Goal: Transaction & Acquisition: Purchase product/service

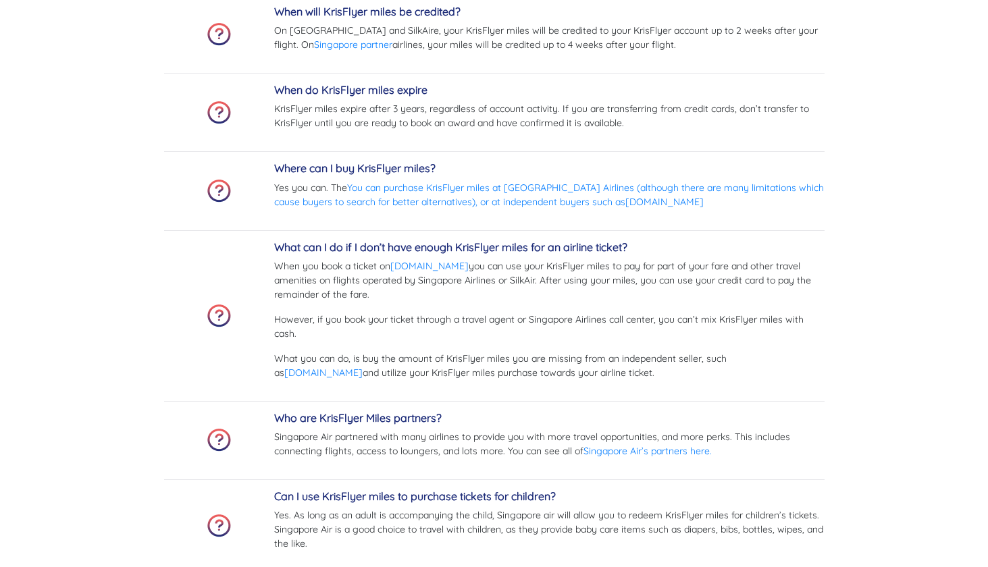
scroll to position [4647, 0]
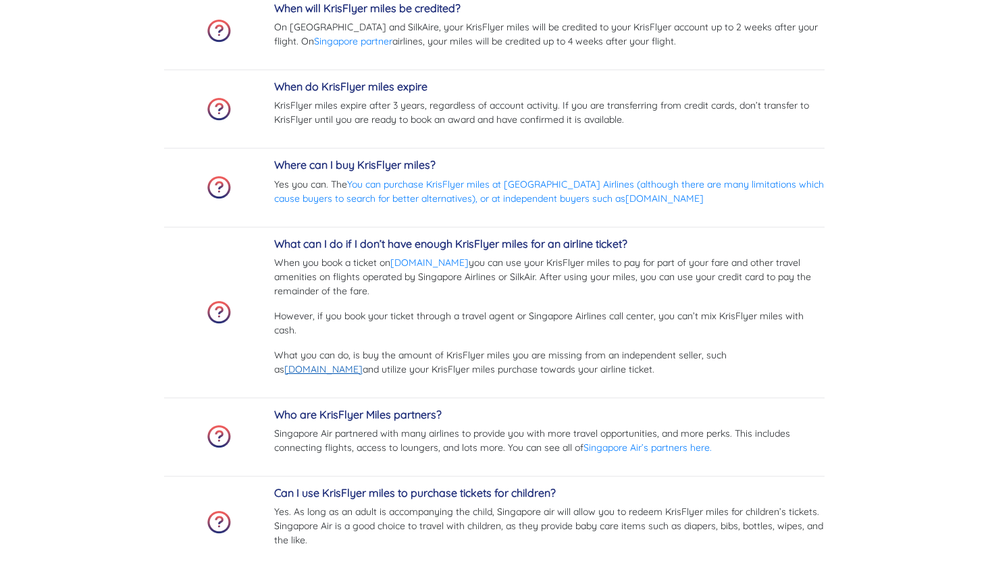
click at [363, 363] on link "[DOMAIN_NAME]" at bounding box center [323, 369] width 78 height 12
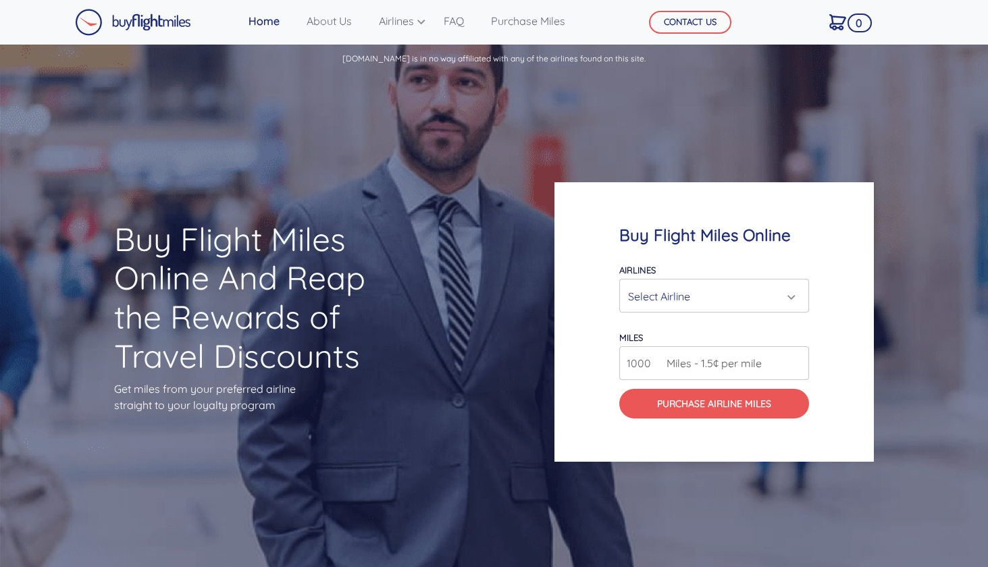
click at [794, 299] on div "Select Airline" at bounding box center [714, 297] width 172 height 26
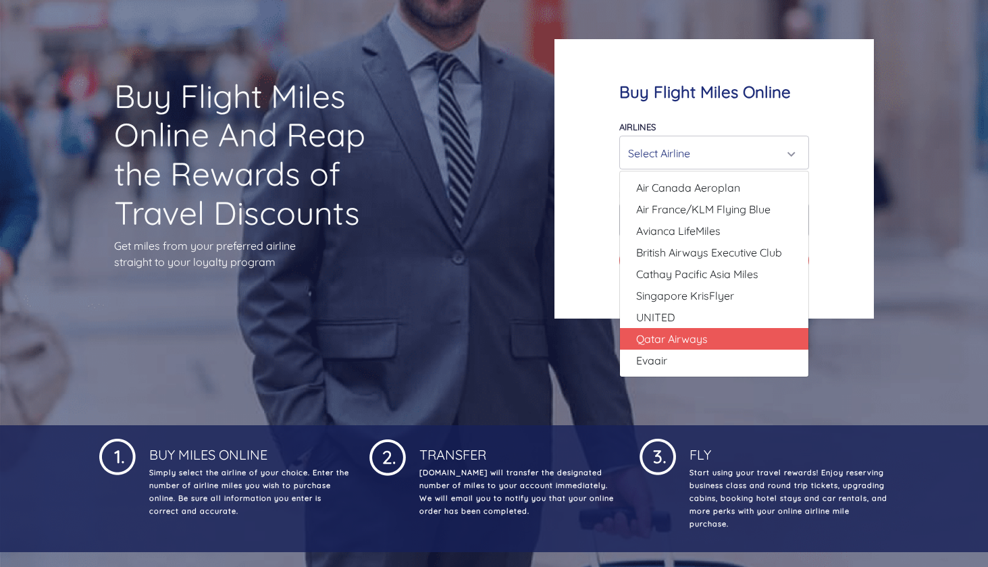
scroll to position [136, 0]
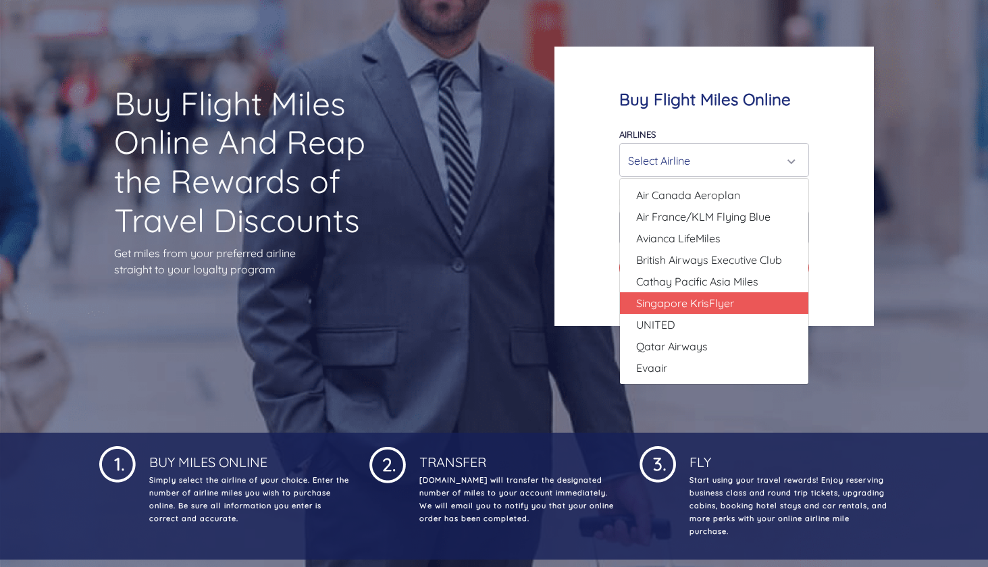
click at [737, 300] on link "Singapore KrisFlyer" at bounding box center [714, 303] width 188 height 22
select select "Singapore KrisFlyer"
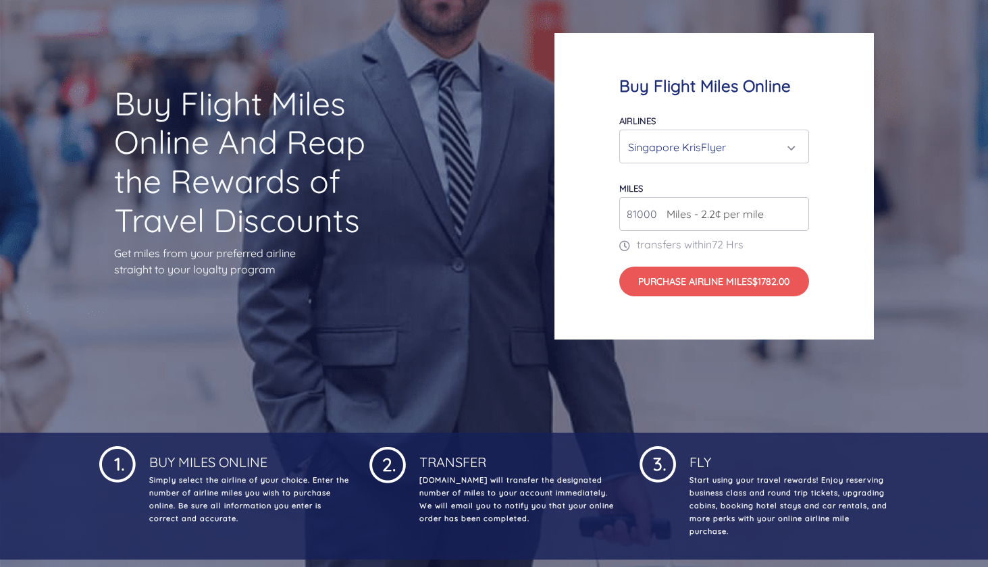
click at [795, 211] on input "81000" at bounding box center [714, 214] width 190 height 34
click at [794, 211] on input "82000" at bounding box center [714, 214] width 190 height 34
click at [794, 211] on input "83000" at bounding box center [714, 214] width 190 height 34
click at [794, 211] on input "84000" at bounding box center [714, 214] width 190 height 34
click at [794, 211] on input "85000" at bounding box center [714, 214] width 190 height 34
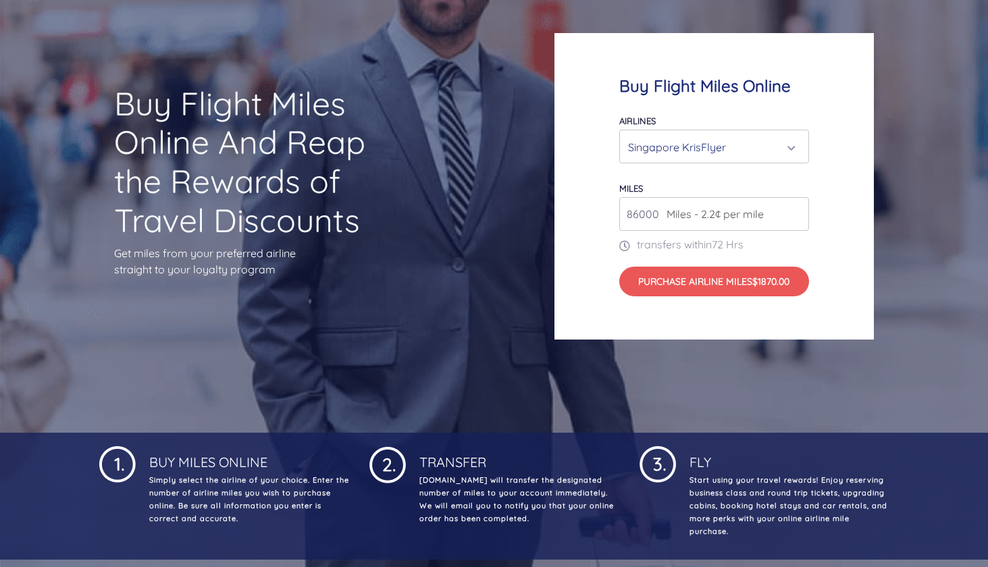
click at [794, 211] on input "86000" at bounding box center [714, 214] width 190 height 34
click at [794, 211] on input "87000" at bounding box center [714, 214] width 190 height 34
click at [794, 211] on input "88000" at bounding box center [714, 214] width 190 height 34
click at [794, 211] on input "89000" at bounding box center [714, 214] width 190 height 34
click at [794, 211] on input "90000" at bounding box center [714, 214] width 190 height 34
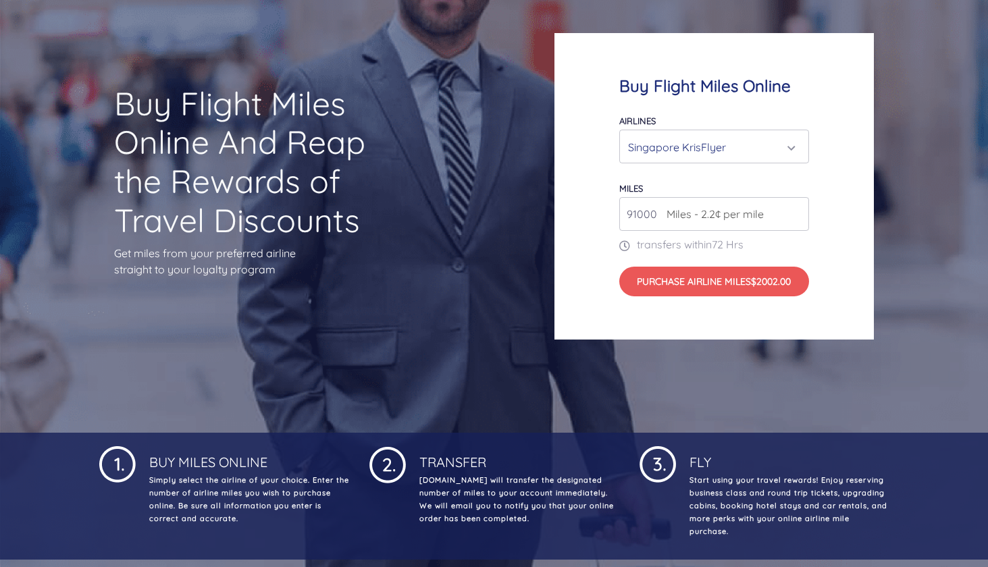
click at [794, 211] on input "91000" at bounding box center [714, 214] width 190 height 34
click at [794, 211] on input "92000" at bounding box center [714, 214] width 190 height 34
click at [794, 211] on input "93000" at bounding box center [714, 214] width 190 height 34
click at [794, 211] on input "94000" at bounding box center [714, 214] width 190 height 34
click at [794, 211] on input "95000" at bounding box center [714, 214] width 190 height 34
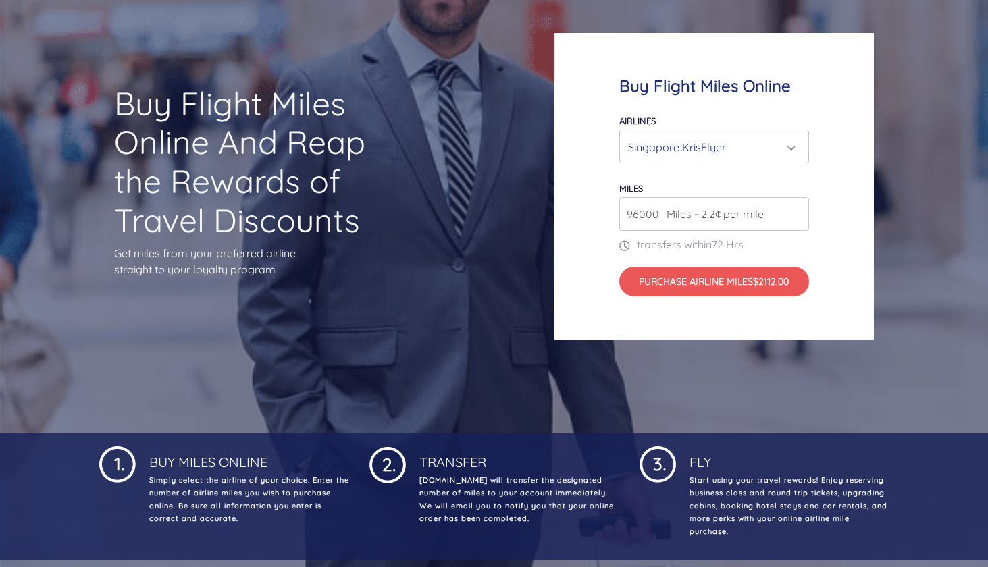
click at [794, 211] on input "96000" at bounding box center [714, 214] width 190 height 34
click at [794, 211] on input "97000" at bounding box center [714, 214] width 190 height 34
click at [794, 211] on input "98000" at bounding box center [714, 214] width 190 height 34
click at [794, 211] on input "99000" at bounding box center [714, 214] width 190 height 34
type input "100000"
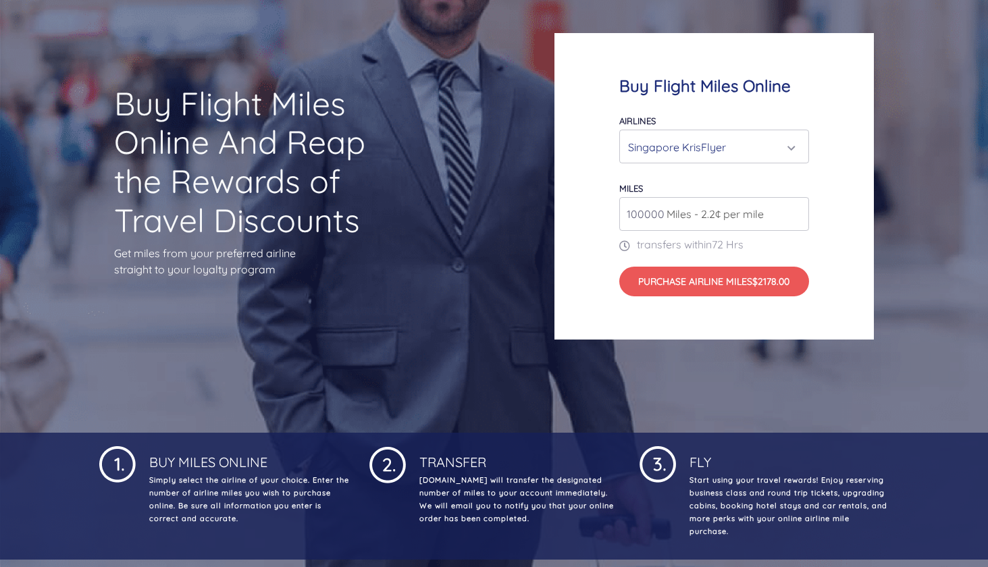
click at [794, 211] on input "100000" at bounding box center [714, 214] width 190 height 34
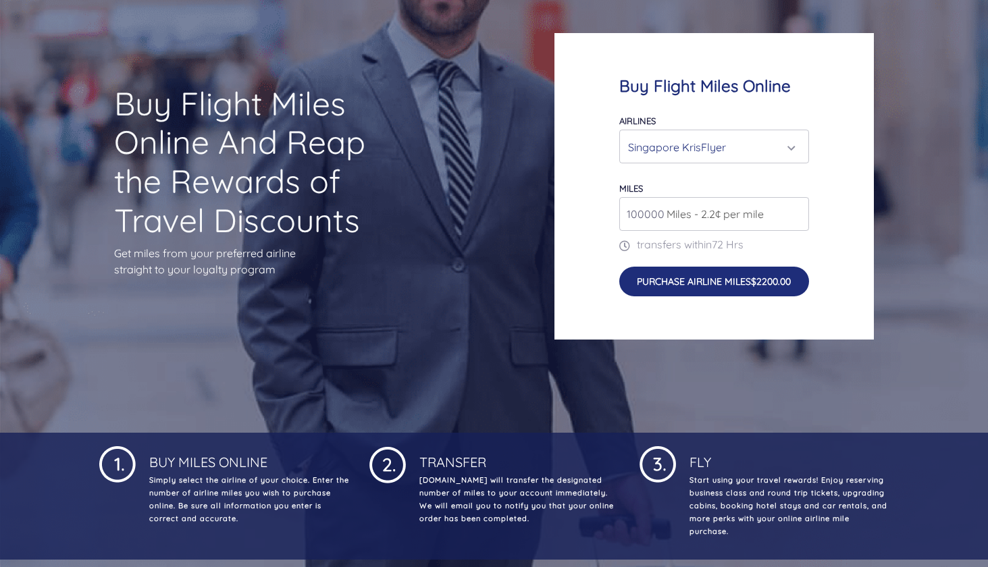
click at [753, 278] on button "Purchase Airline Miles $2200.00" at bounding box center [714, 281] width 190 height 29
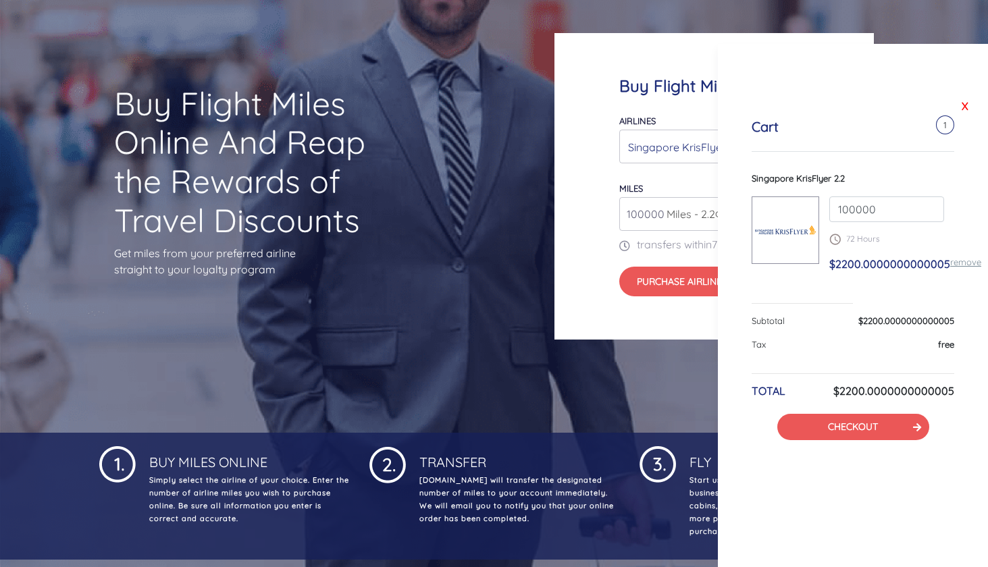
click at [965, 109] on link "X" at bounding box center [966, 106] width 14 height 20
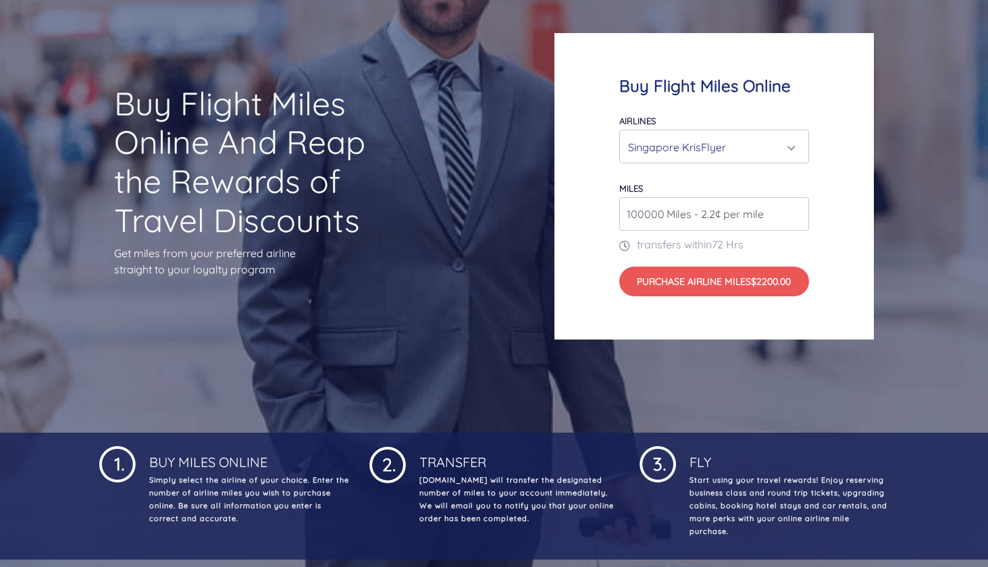
click at [630, 211] on input "100000" at bounding box center [714, 214] width 190 height 34
click at [795, 208] on input "499000" at bounding box center [714, 214] width 190 height 34
click at [798, 209] on input "498000" at bounding box center [714, 214] width 190 height 34
click at [798, 209] on input "497000" at bounding box center [714, 214] width 190 height 34
click at [798, 209] on input "496000" at bounding box center [714, 214] width 190 height 34
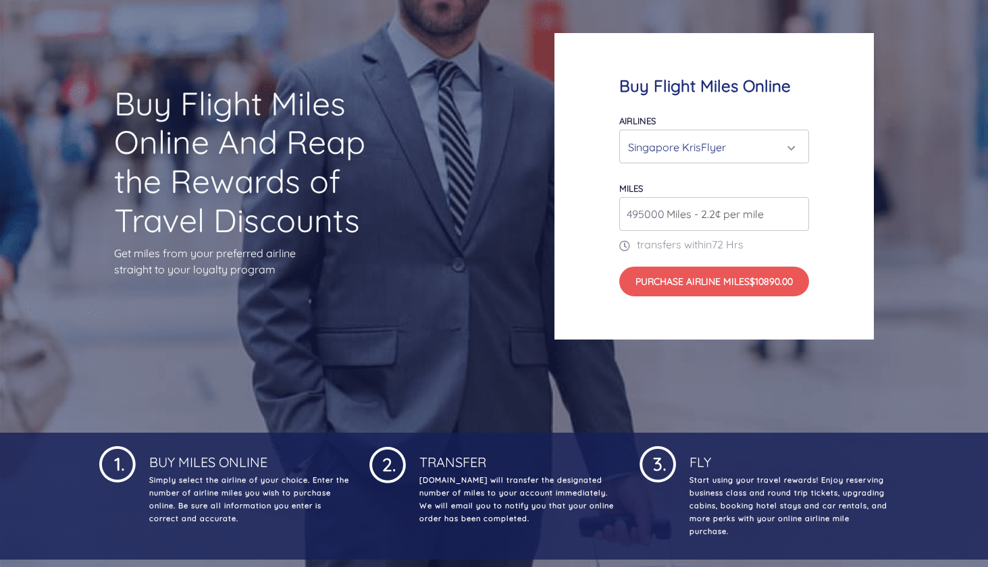
click at [798, 209] on input "495000" at bounding box center [714, 214] width 190 height 34
click at [797, 203] on input "496000" at bounding box center [714, 214] width 190 height 34
click at [632, 213] on input "100000" at bounding box center [714, 214] width 190 height 34
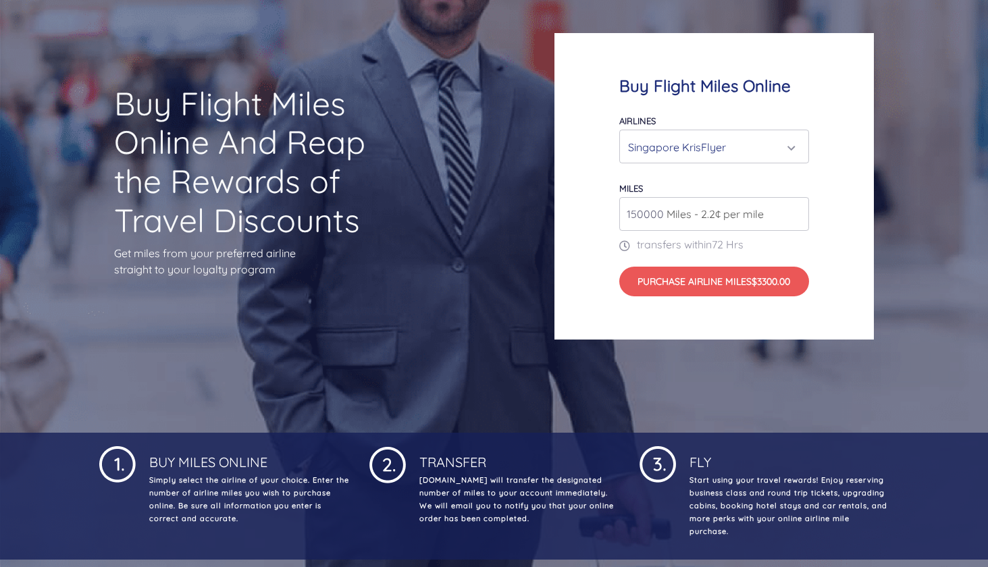
drag, startPoint x: 636, startPoint y: 214, endPoint x: 617, endPoint y: 215, distance: 18.3
click at [617, 215] on div "Buy Flight Miles Online Airlines Air Canada Aeroplan Air France/KLM Flying Blue…" at bounding box center [715, 186] width 320 height 307
click at [640, 211] on input "200000" at bounding box center [714, 214] width 190 height 34
drag, startPoint x: 646, startPoint y: 213, endPoint x: 622, endPoint y: 211, distance: 23.7
click at [622, 211] on input "200000" at bounding box center [714, 214] width 190 height 34
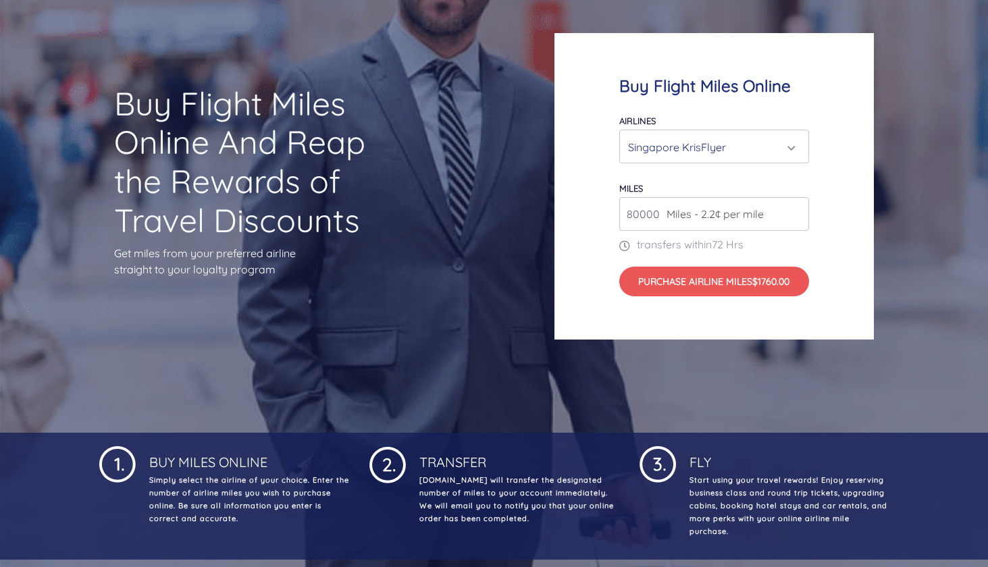
drag, startPoint x: 655, startPoint y: 213, endPoint x: 614, endPoint y: 213, distance: 41.2
click at [614, 213] on div "Buy Flight Miles Online Airlines Air Canada Aeroplan Air France/KLM Flying Blue…" at bounding box center [715, 186] width 320 height 307
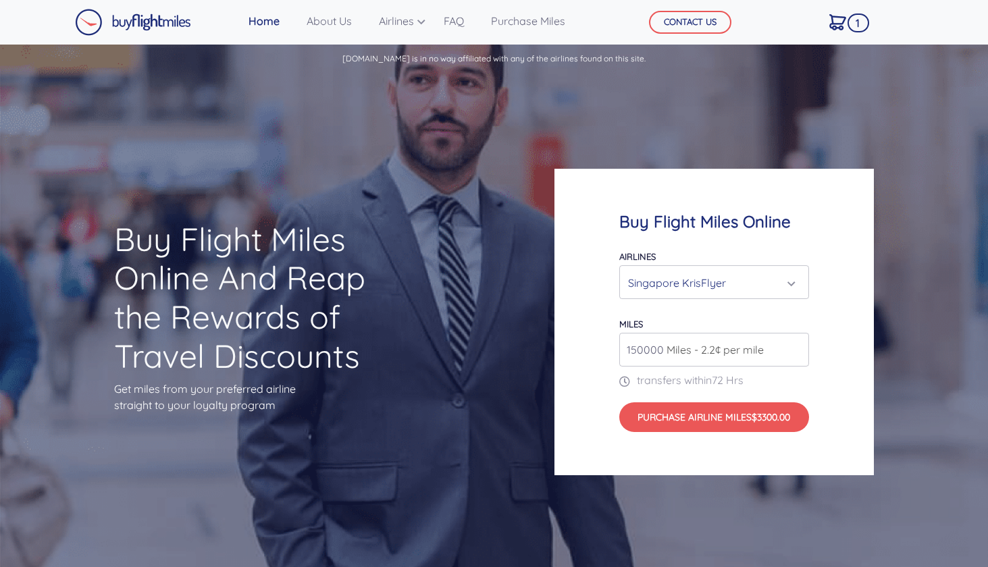
scroll to position [0, 0]
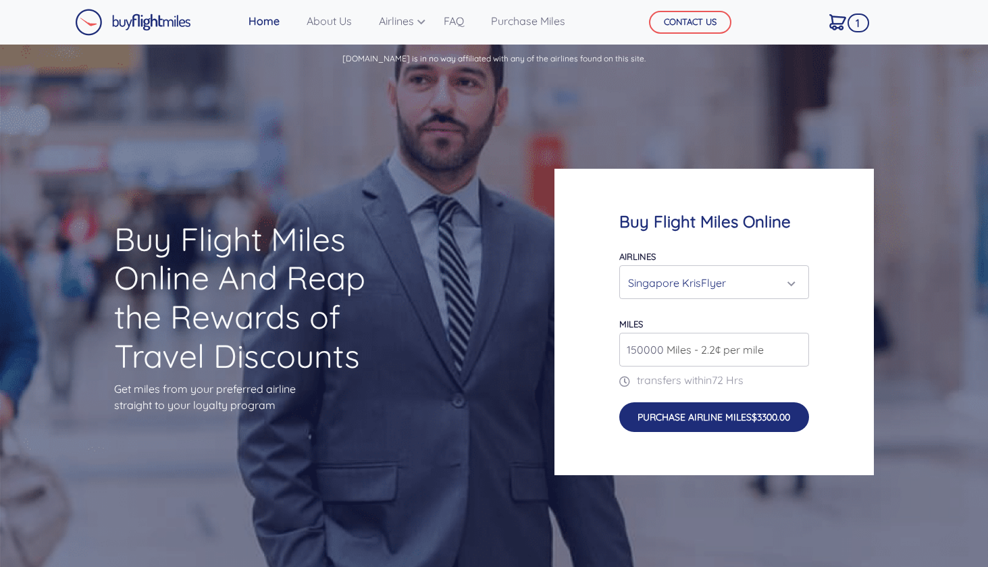
type input "150000"
click at [718, 418] on button "Purchase Airline Miles $3300.00" at bounding box center [714, 417] width 190 height 29
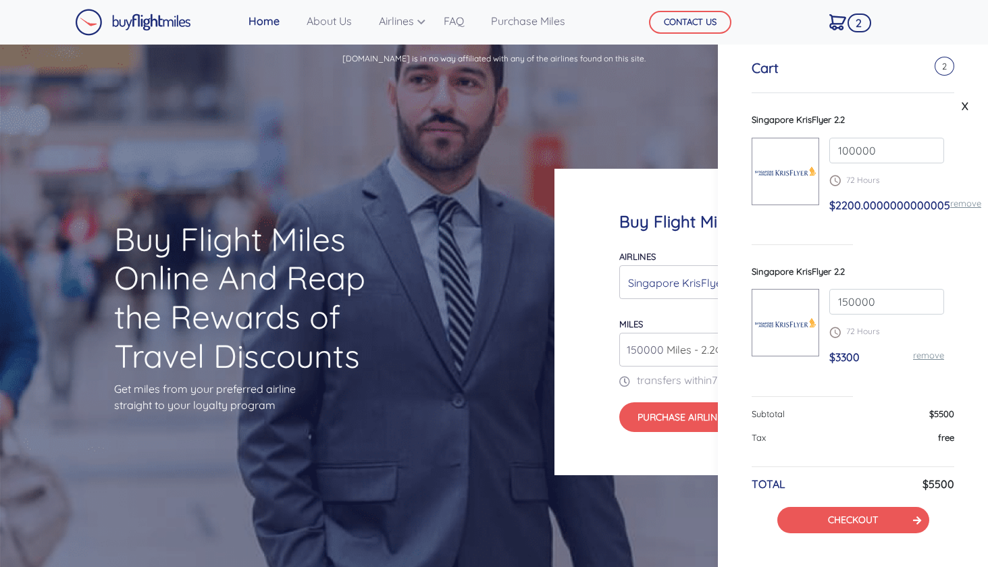
scroll to position [68, 0]
click at [960, 105] on link "X" at bounding box center [966, 106] width 14 height 20
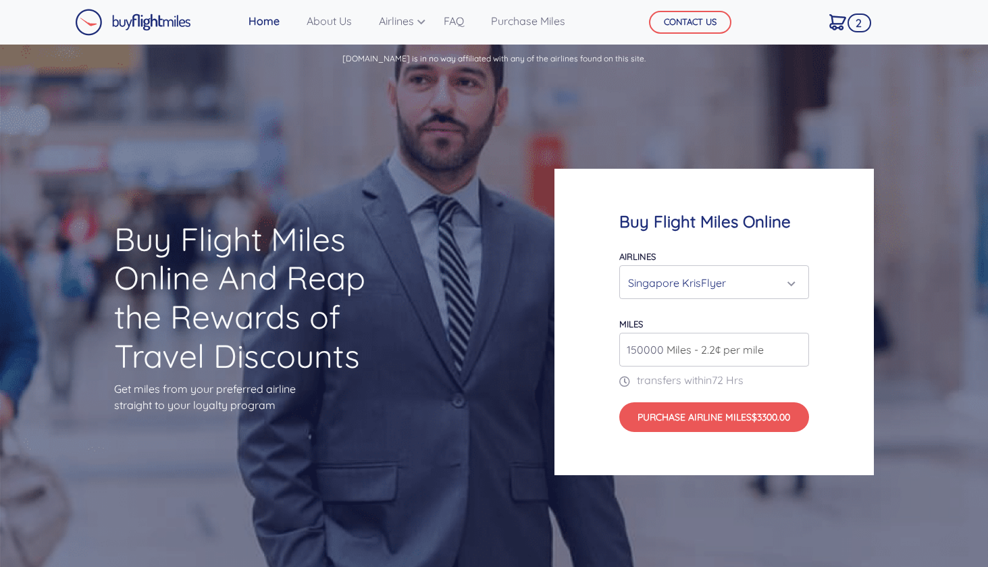
scroll to position [63, 0]
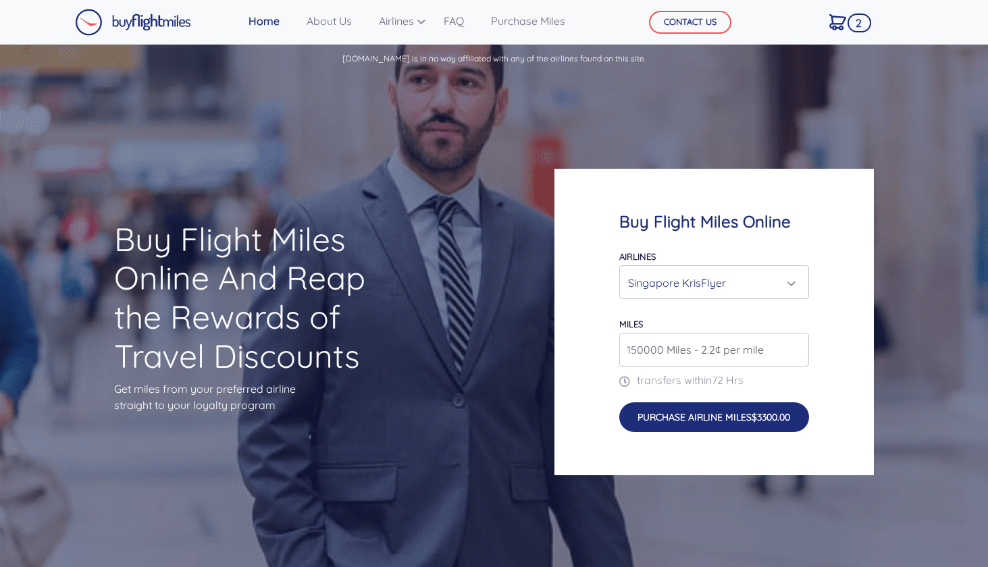
click at [697, 419] on button "Purchase Airline Miles $3300.00" at bounding box center [714, 417] width 190 height 29
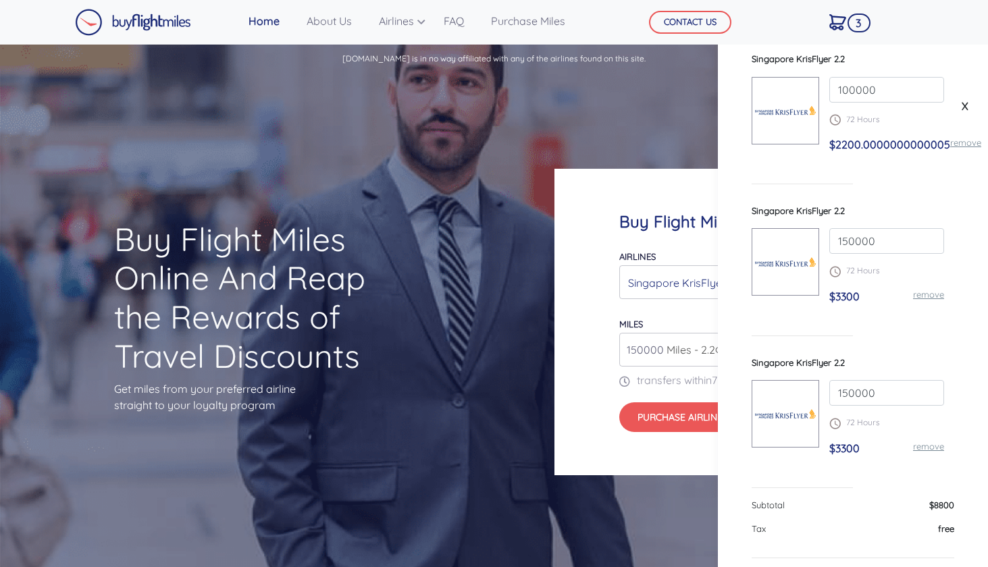
scroll to position [118, 1]
click at [928, 296] on link "remove" at bounding box center [928, 295] width 31 height 11
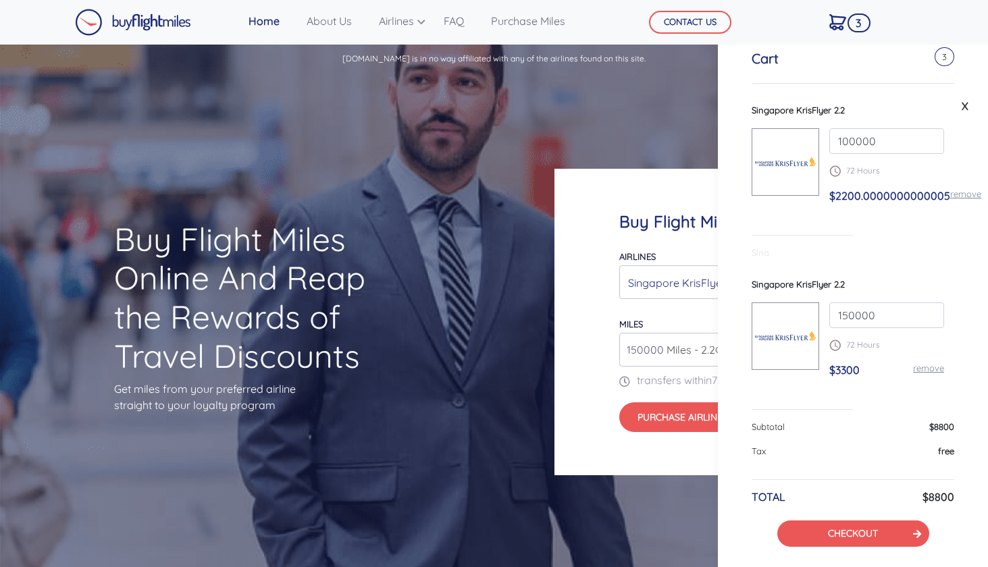
scroll to position [68, 1]
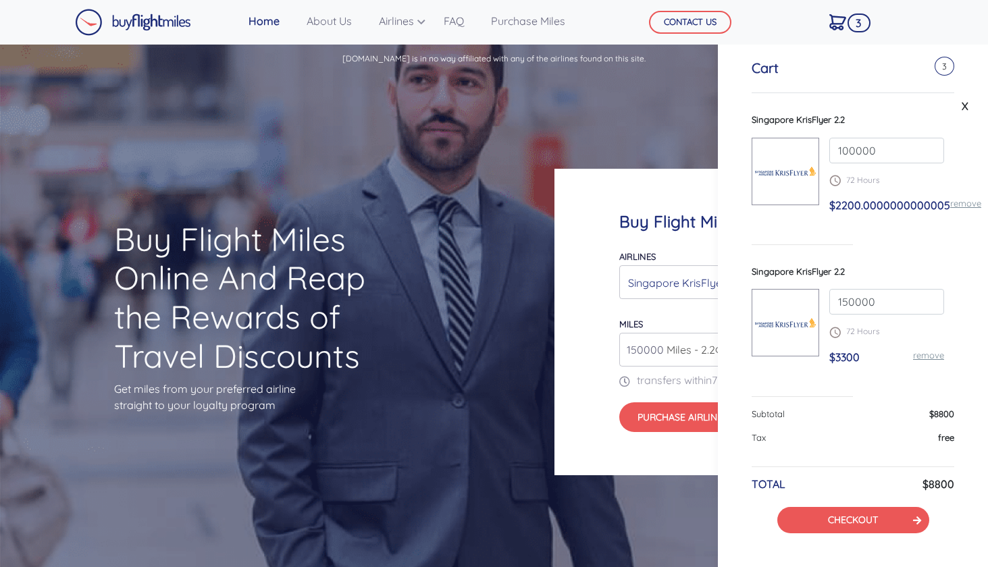
click at [924, 350] on link "remove" at bounding box center [928, 355] width 31 height 11
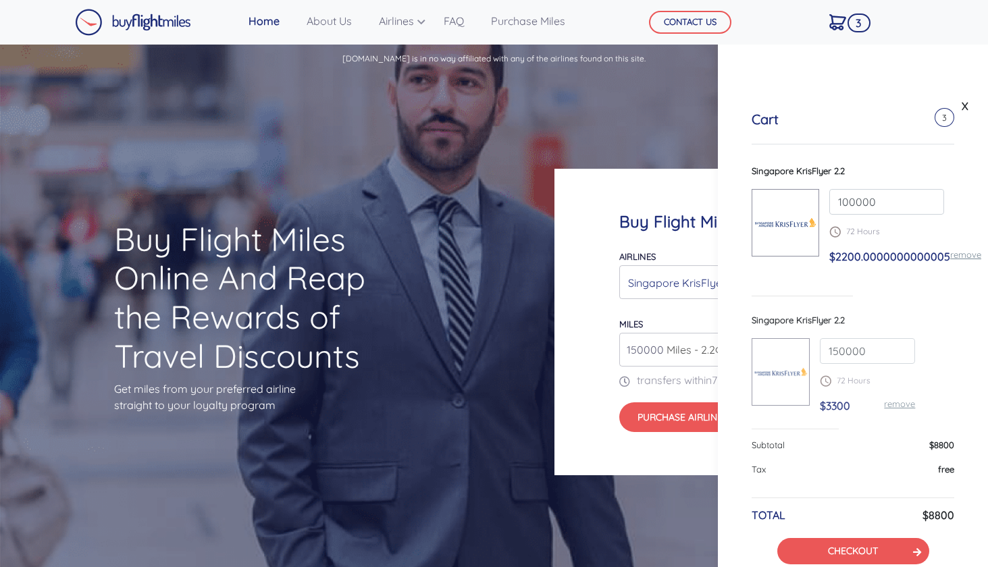
scroll to position [0, 1]
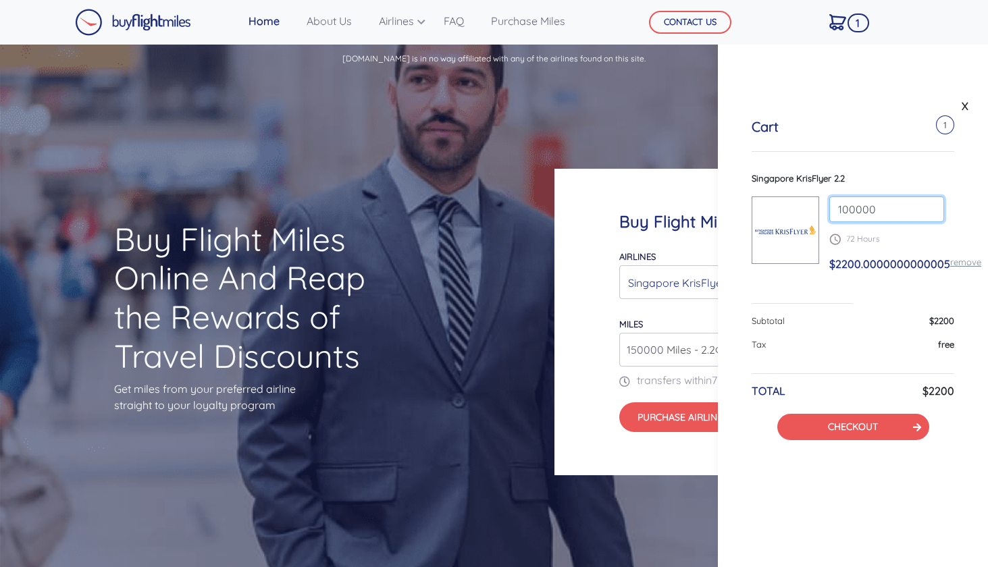
click at [843, 209] on input "100000" at bounding box center [886, 210] width 115 height 26
type input "150000"
click at [913, 230] on div "150000 72 Hours $2200.0000000000005 remove" at bounding box center [886, 240] width 135 height 86
click at [892, 205] on input "150000" at bounding box center [886, 210] width 115 height 26
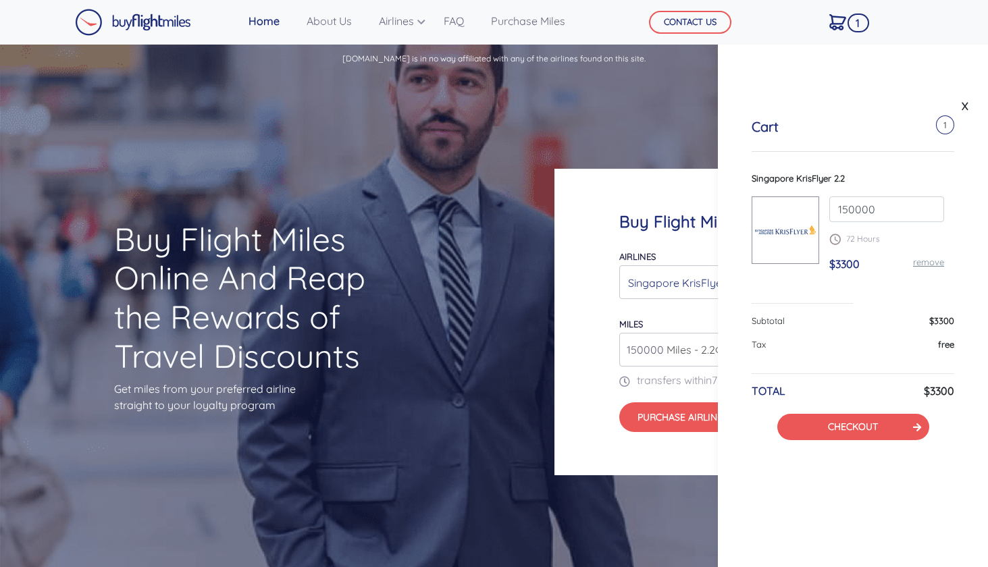
click at [693, 139] on div "Buy Flight Miles Online Airlines Air Canada Aeroplan Air France/KLM Flying Blue…" at bounding box center [741, 322] width 395 height 436
click at [964, 108] on link "X" at bounding box center [966, 106] width 14 height 20
